Goal: Task Accomplishment & Management: Manage account settings

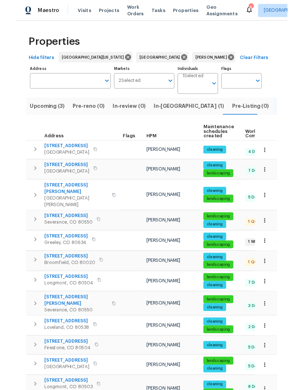
scroll to position [28, 0]
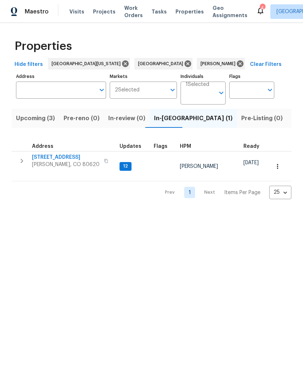
click at [73, 15] on span "Visits" at bounding box center [76, 11] width 15 height 7
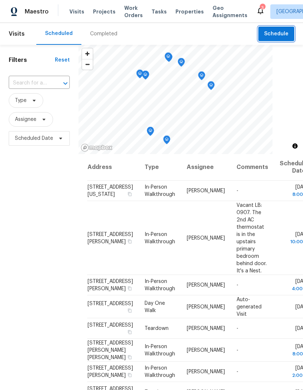
click at [284, 28] on button "Schedule" at bounding box center [277, 34] width 36 height 15
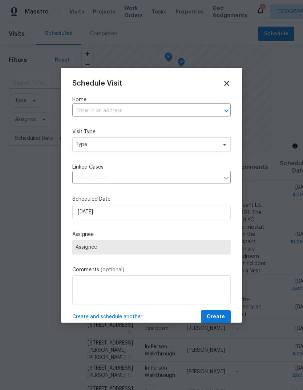
click at [86, 109] on input "text" at bounding box center [141, 110] width 138 height 11
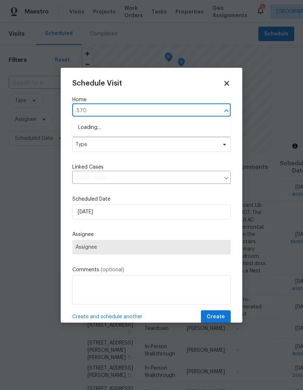
type input "5701"
click at [84, 128] on li "5701 W 5th St, Greeley, CO 80634" at bounding box center [151, 128] width 159 height 12
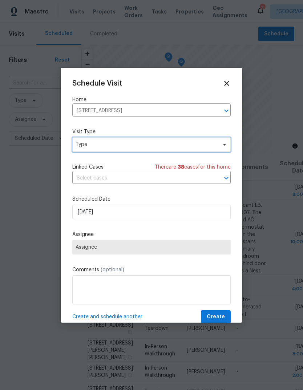
click at [86, 151] on span "Type" at bounding box center [151, 144] width 159 height 15
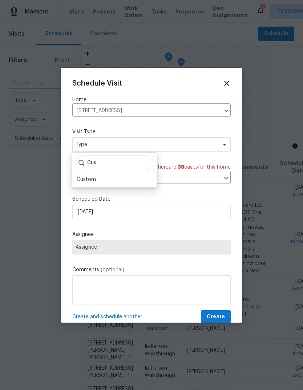
type input "Cus"
click at [85, 182] on div "Custom" at bounding box center [86, 179] width 19 height 7
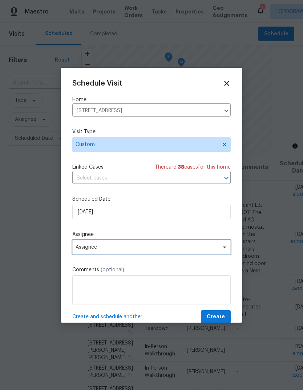
click at [85, 248] on span "Assignee" at bounding box center [147, 247] width 143 height 6
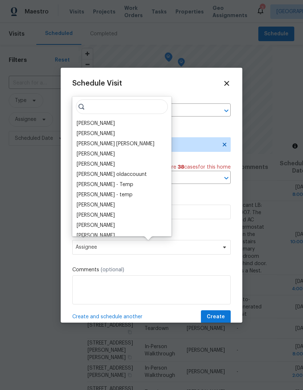
click at [81, 121] on div "[PERSON_NAME]" at bounding box center [96, 123] width 38 height 7
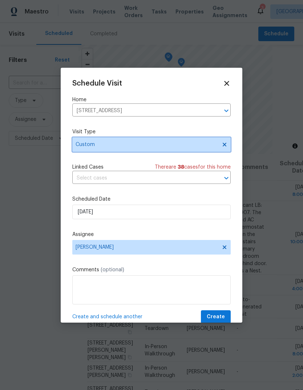
click at [81, 147] on span "Custom" at bounding box center [147, 144] width 142 height 7
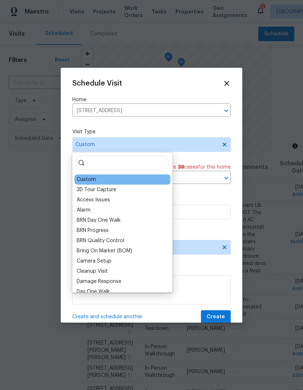
click at [88, 165] on input "search" at bounding box center [122, 162] width 93 height 15
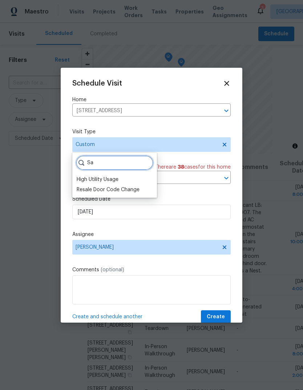
type input "S"
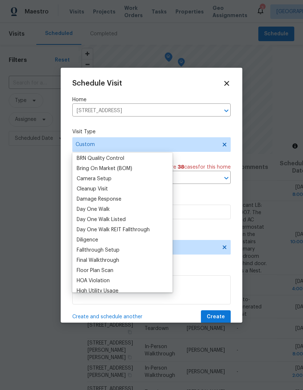
scroll to position [84, 0]
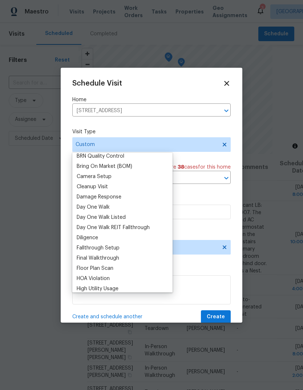
click at [237, 198] on div "Schedule Visit Home 5701 W 5th St, Greeley, CO 80634 ​ Visit Type Custom Linked…" at bounding box center [152, 195] width 182 height 255
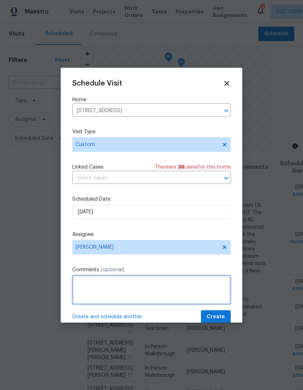
click at [85, 277] on textarea at bounding box center [151, 289] width 159 height 29
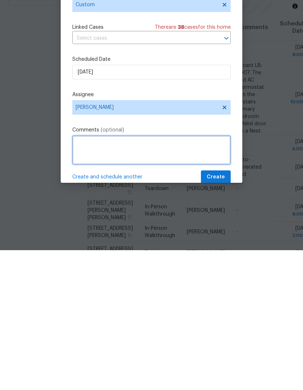
paste textarea "Good morning John Gonzalez, could we get new photos at 5701 W 5th St, Greeley, …"
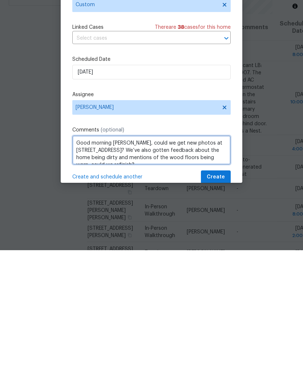
scroll to position [4, 0]
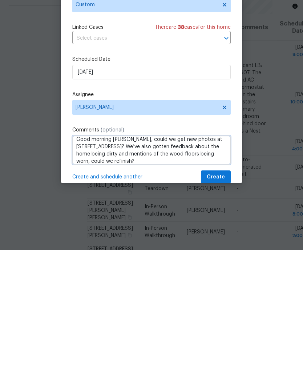
type textarea "Good morning John Gonzalez, could we get new photos at 5701 W 5th St, Greeley, …"
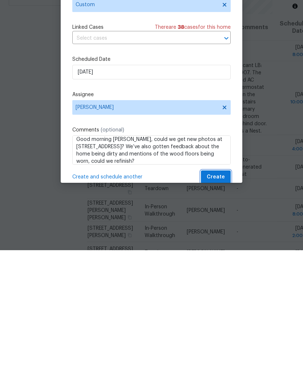
click at [226, 310] on button "Create" at bounding box center [216, 316] width 30 height 13
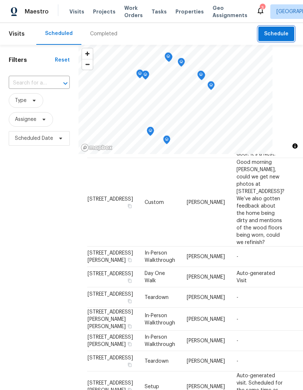
scroll to position [95, 0]
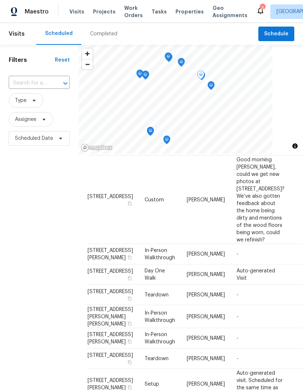
click at [0, 0] on icon at bounding box center [0, 0] width 0 height 0
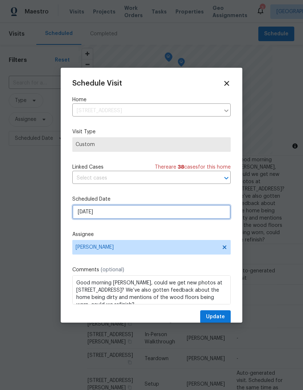
click at [75, 214] on input "8/20/2025" at bounding box center [151, 211] width 159 height 15
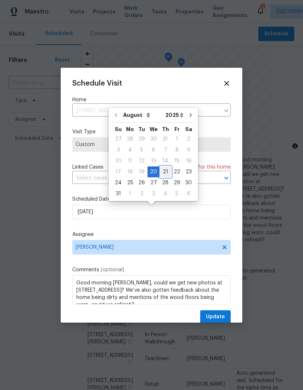
click at [160, 170] on div "21" at bounding box center [166, 172] width 12 height 10
type input "8/21/2025"
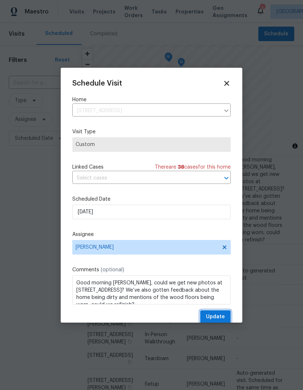
click at [221, 314] on span "Update" at bounding box center [215, 316] width 19 height 9
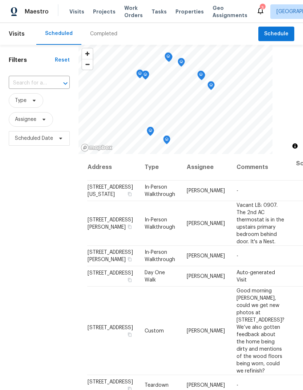
scroll to position [0, 0]
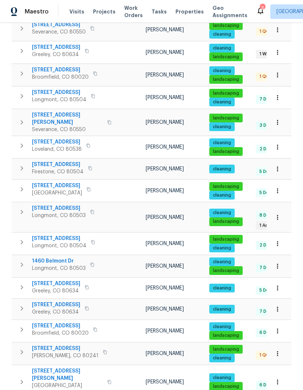
scroll to position [215, 0]
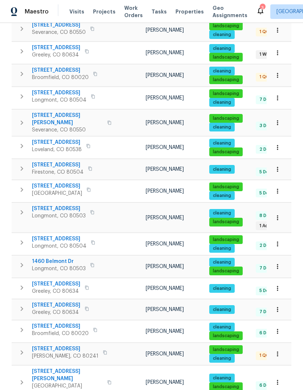
click at [45, 258] on span "1460 Belmont Dr" at bounding box center [59, 261] width 54 height 7
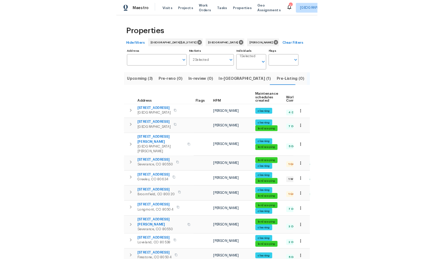
scroll to position [0, 0]
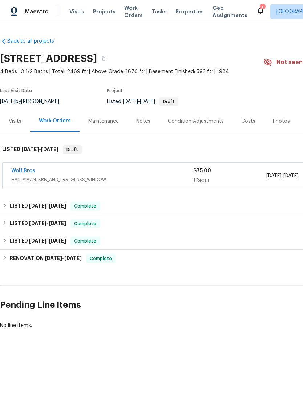
click at [71, 183] on div "Wolf Bros HANDYMAN, BRN_AND_LRR, GLASS_WINDOW" at bounding box center [102, 175] width 182 height 17
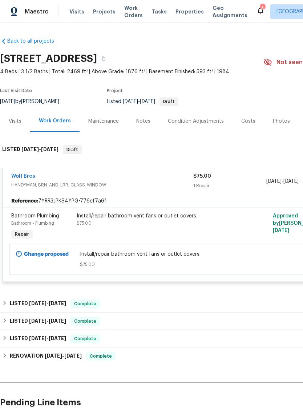
click at [81, 179] on div "Wolf Bros" at bounding box center [102, 176] width 182 height 9
